Goal: Entertainment & Leisure: Consume media (video, audio)

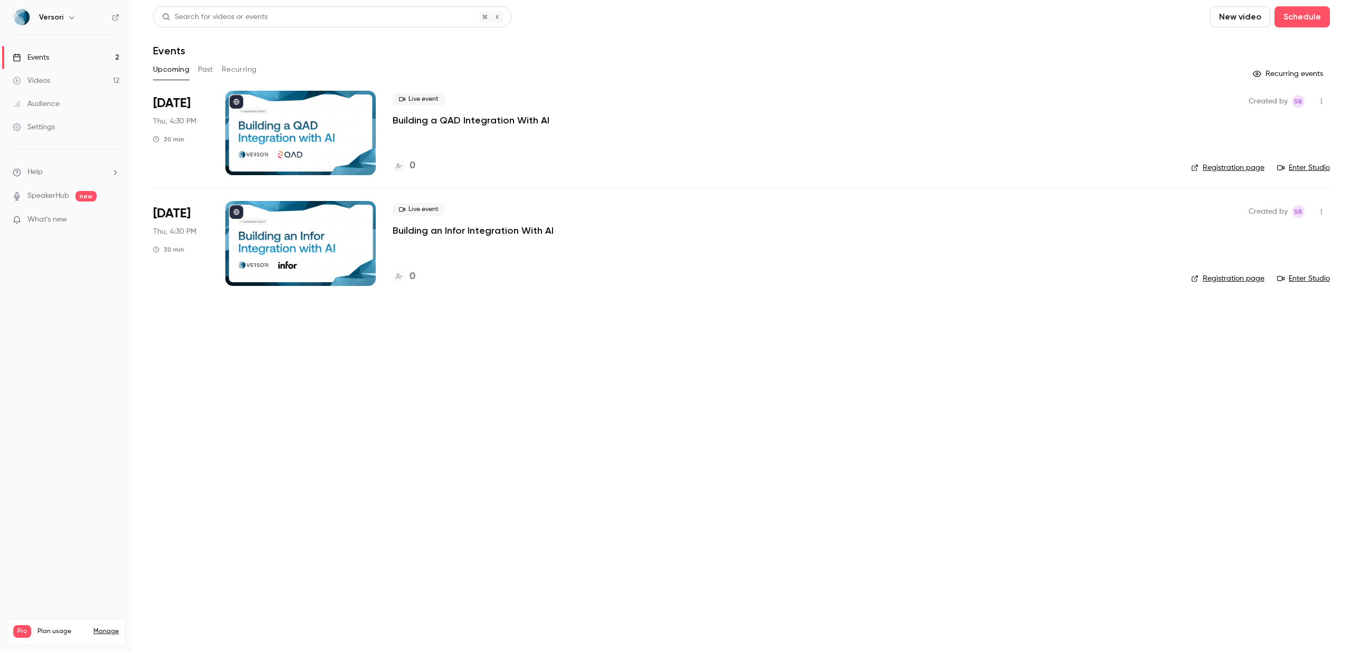
click at [51, 80] on link "Videos 12" at bounding box center [66, 80] width 132 height 23
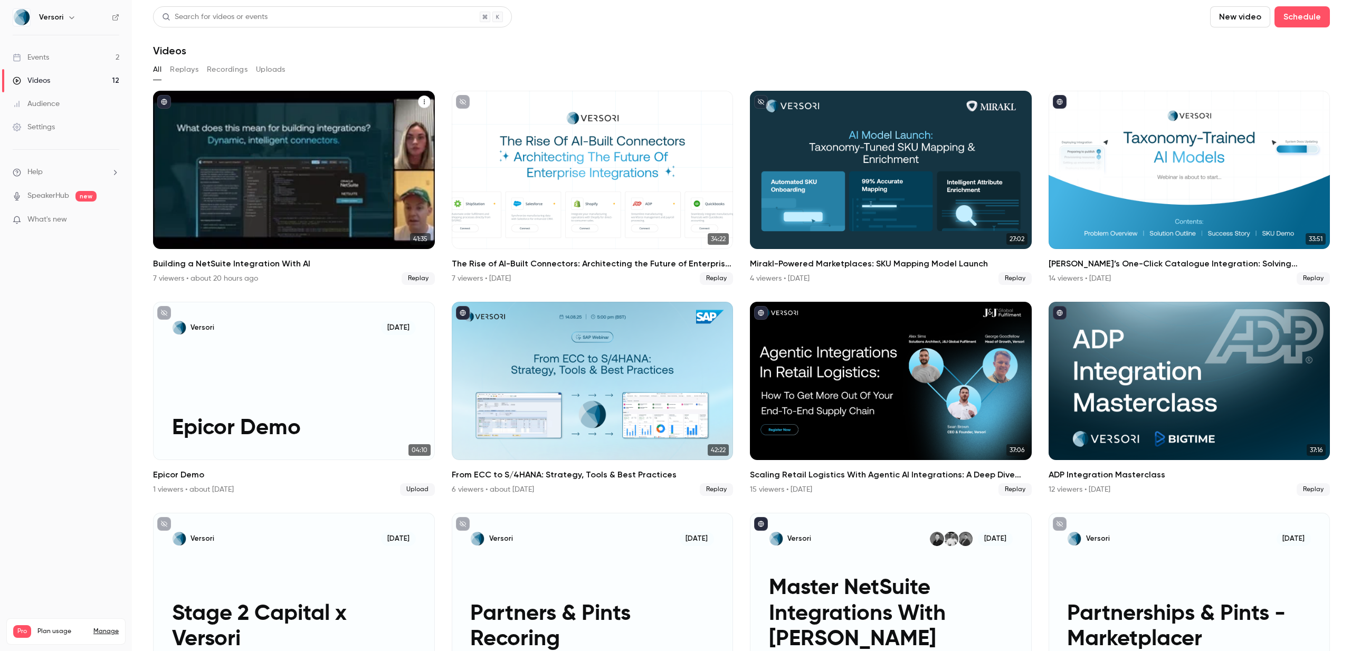
click at [259, 263] on h2 "Building a NetSuite Integration With AI" at bounding box center [294, 264] width 282 height 13
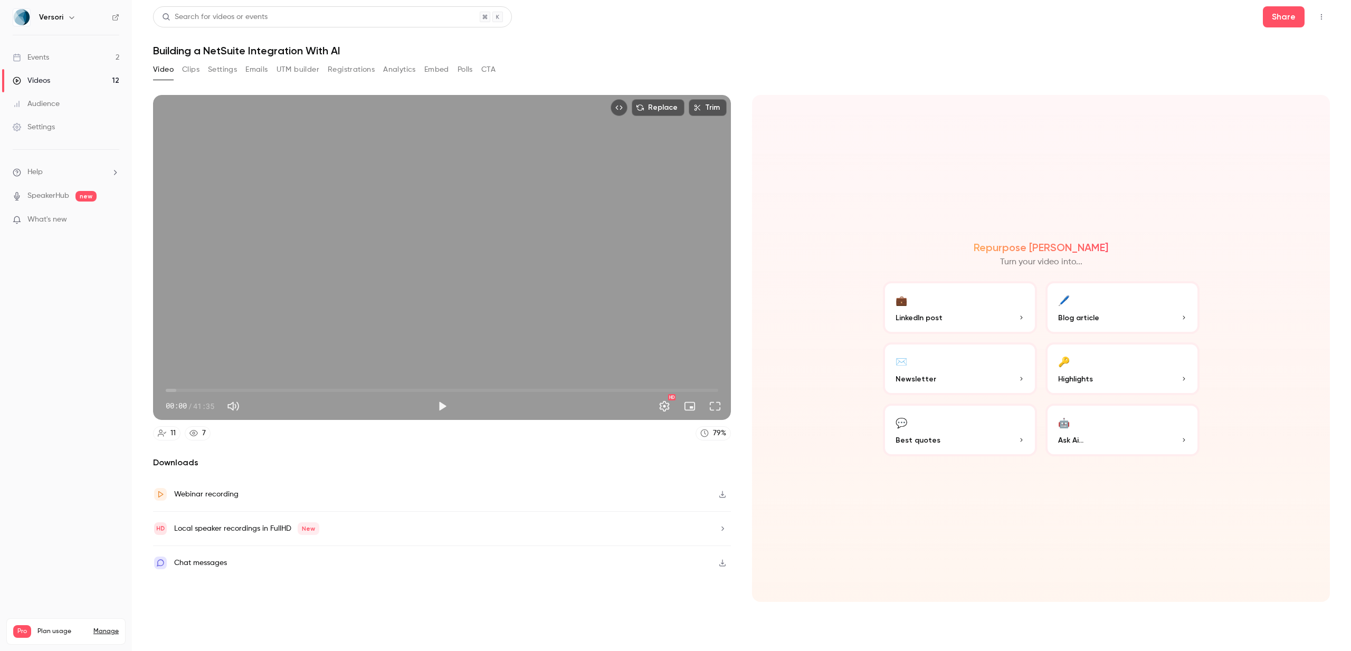
click at [724, 494] on icon "button" at bounding box center [722, 494] width 8 height 7
click at [865, 34] on header "Search for videos or events Share Building a NetSuite Integration With AI" at bounding box center [741, 31] width 1177 height 51
